Goal: Transaction & Acquisition: Download file/media

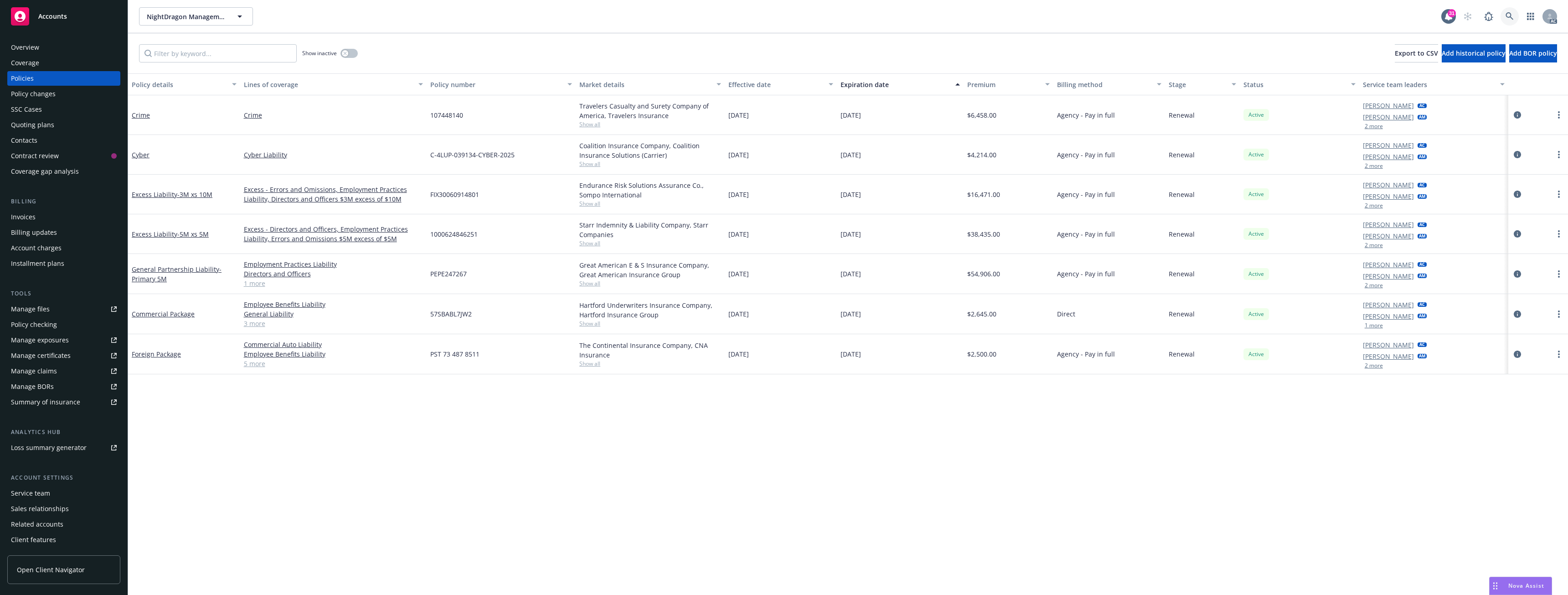
click at [1517, 15] on link at bounding box center [1509, 16] width 18 height 18
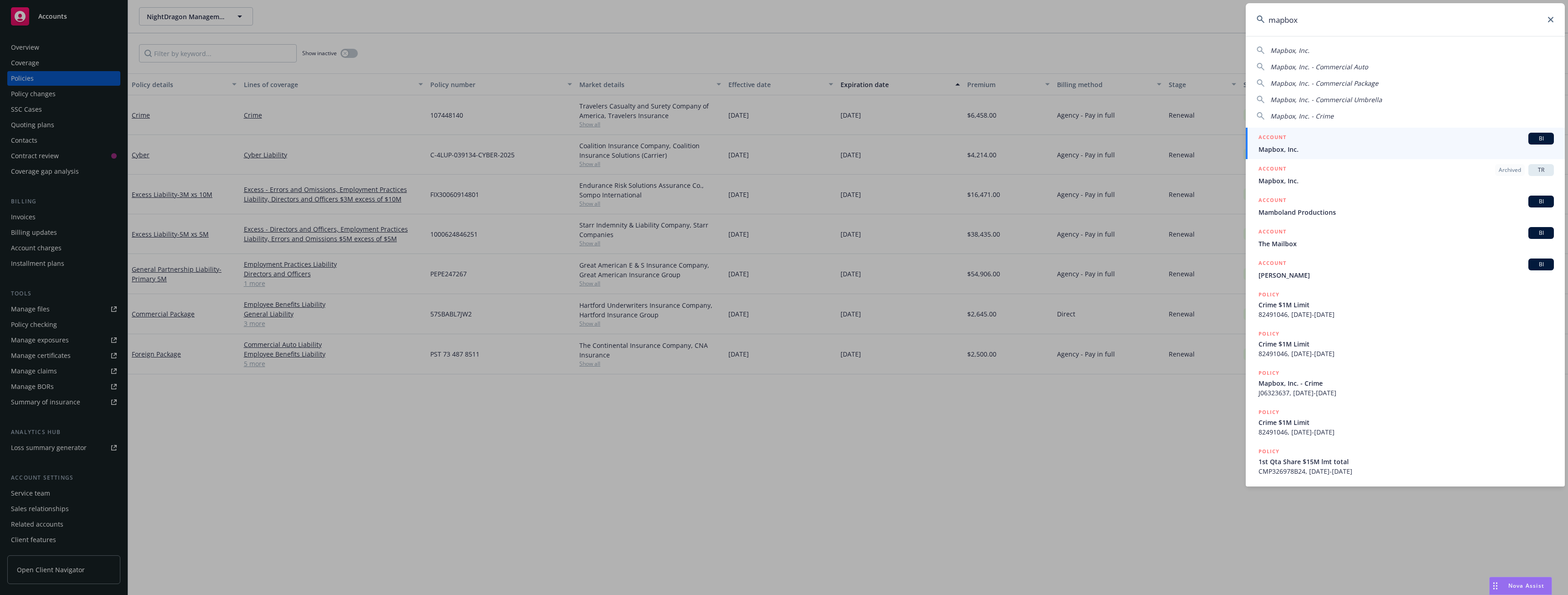
type input "mapbox"
click at [1299, 149] on span "Mapbox, Inc." at bounding box center [1405, 149] width 295 height 10
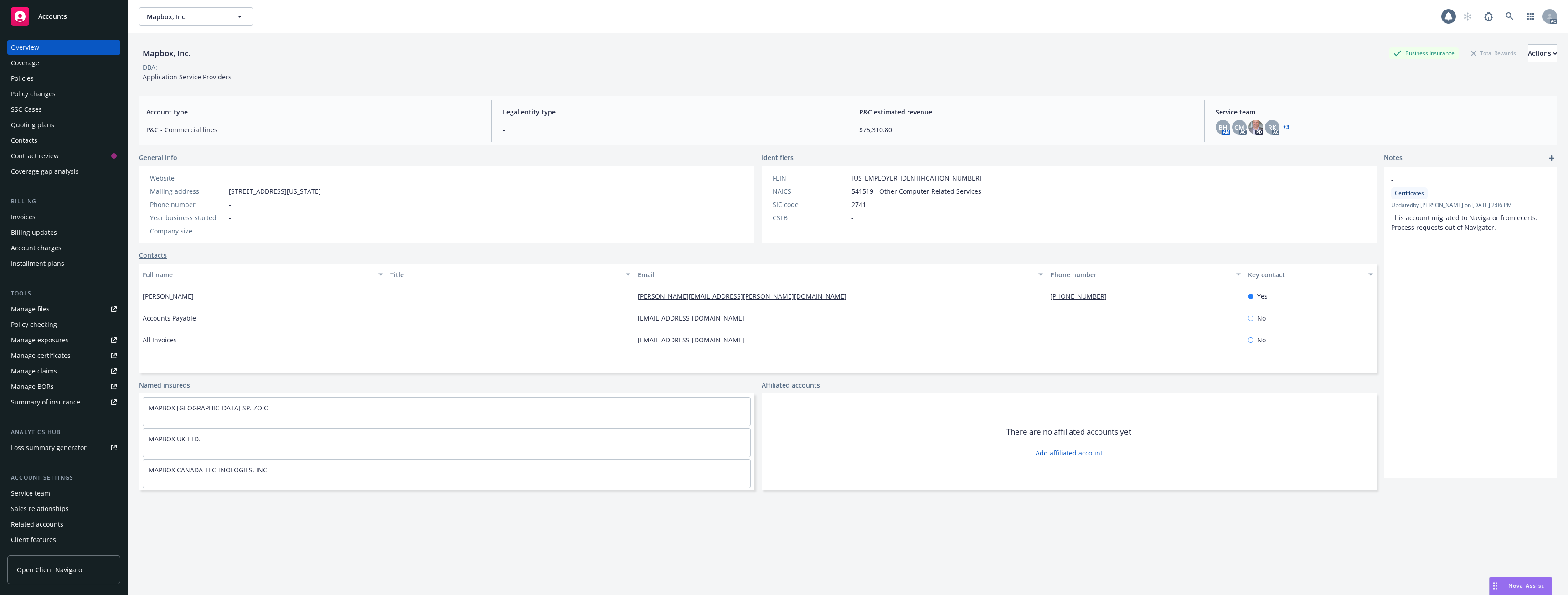
click at [61, 85] on div "Policies" at bounding box center [64, 78] width 105 height 15
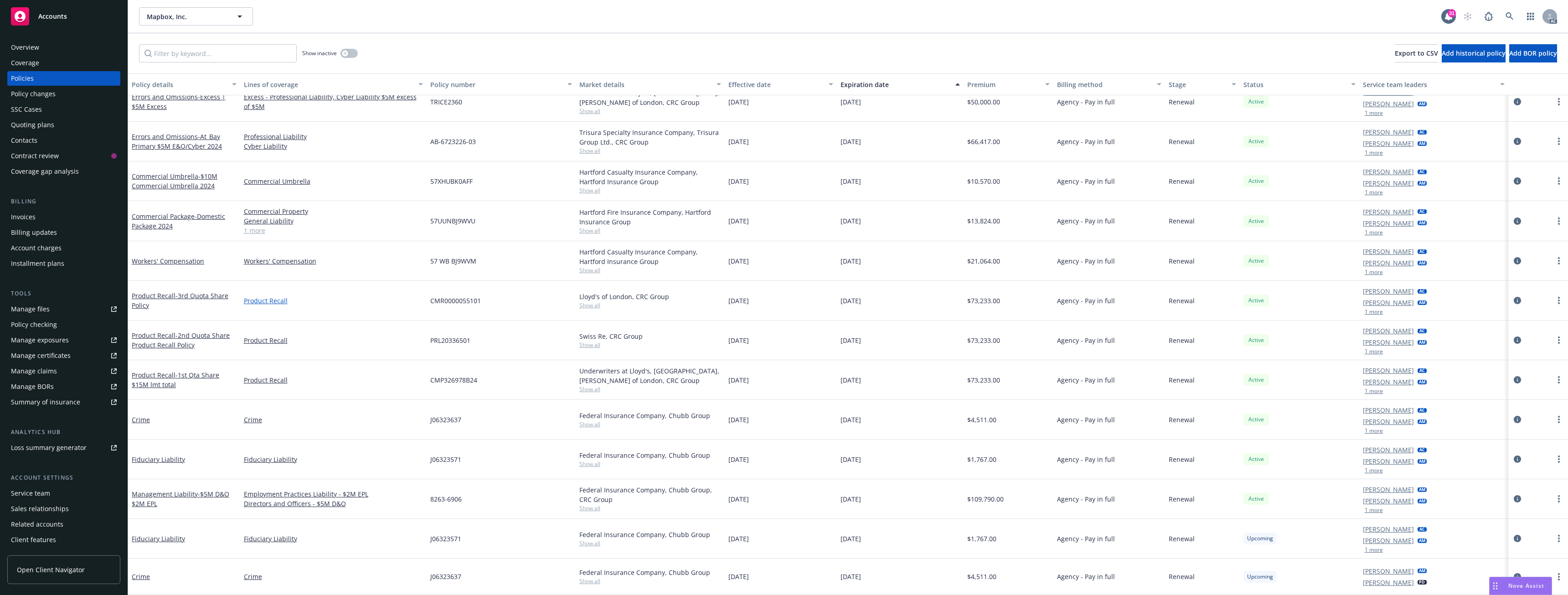
scroll to position [235, 0]
click at [201, 143] on span "- At_Bay Primary $5M E&O/Cyber 2024" at bounding box center [177, 141] width 91 height 18
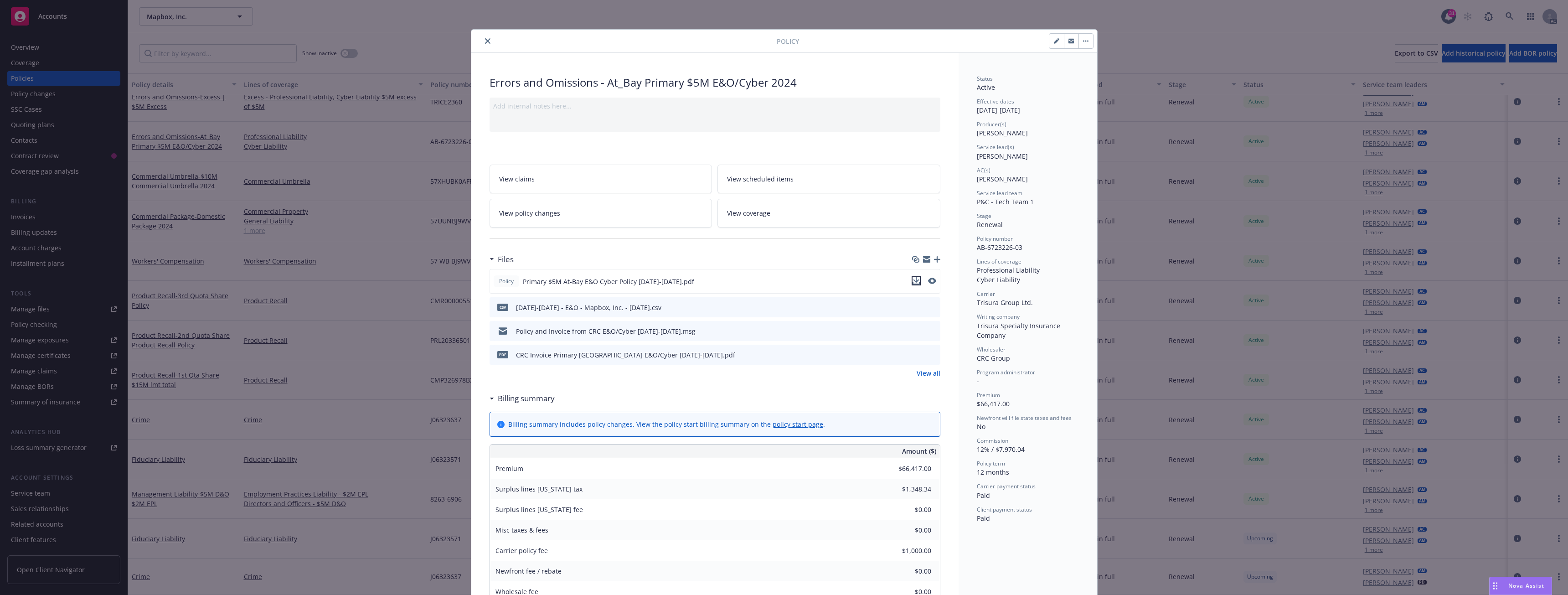
click at [913, 281] on icon "download file" at bounding box center [916, 280] width 6 height 5
